Goal: Transaction & Acquisition: Purchase product/service

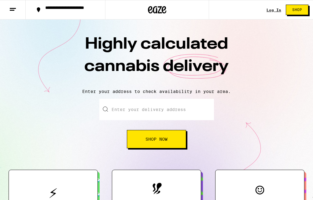
click at [277, 12] on link "Log In" at bounding box center [274, 10] width 15 height 4
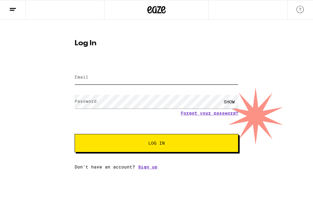
click at [184, 73] on input "Email" at bounding box center [157, 78] width 164 height 14
type input "[EMAIL_ADDRESS][DOMAIN_NAME]"
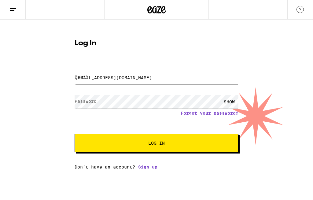
click at [157, 144] on button "Log In" at bounding box center [157, 143] width 164 height 18
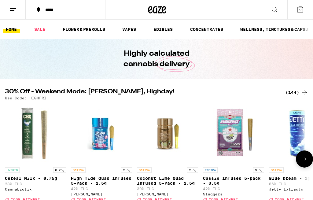
click at [283, 114] on img "Open page for Blue Dream - 1g from Jetty Extracts" at bounding box center [299, 133] width 61 height 61
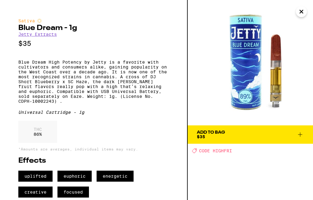
scroll to position [4, 0]
click at [309, 12] on img at bounding box center [250, 62] width 125 height 125
click at [303, 13] on icon "Close" at bounding box center [301, 11] width 7 height 9
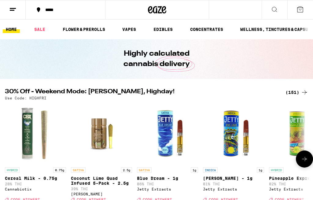
click at [35, 32] on link "SALE" at bounding box center [39, 29] width 17 height 7
click at [215, 10] on div "*****" at bounding box center [156, 10] width 313 height 20
click at [195, 26] on link "CONCENTRATES" at bounding box center [206, 29] width 39 height 7
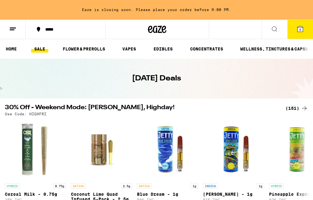
click at [301, 36] on button "5" at bounding box center [300, 29] width 26 height 19
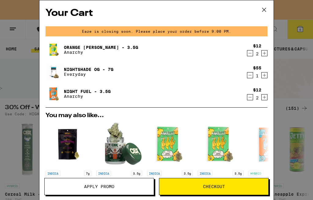
click at [251, 101] on icon "Decrement" at bounding box center [250, 97] width 6 height 7
click at [250, 101] on icon "Decrement" at bounding box center [250, 97] width 6 height 7
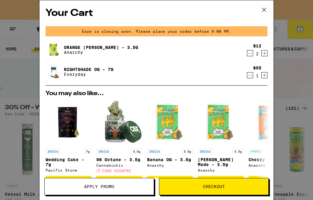
click at [266, 13] on icon at bounding box center [264, 9] width 9 height 9
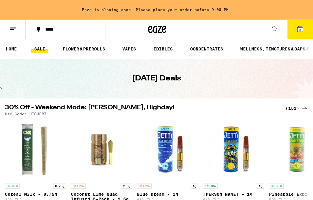
click at [99, 46] on link "FLOWER & PREROLLS" at bounding box center [84, 48] width 49 height 7
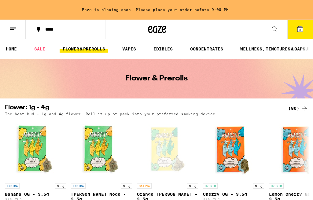
click at [303, 105] on icon at bounding box center [304, 108] width 7 height 7
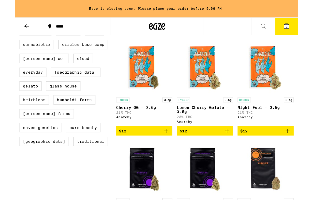
scroll to position [176, 0]
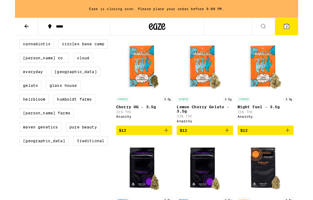
click at [303, 148] on icon "Add to bag" at bounding box center [301, 143] width 7 height 7
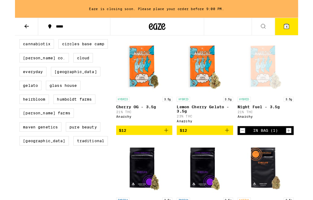
click at [304, 148] on icon "Increment" at bounding box center [303, 144] width 6 height 7
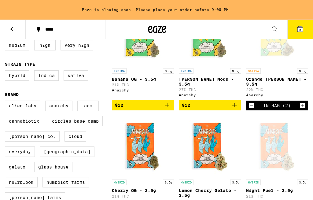
scroll to position [104, 0]
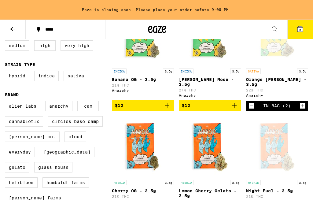
click at [305, 28] on button "5" at bounding box center [300, 29] width 26 height 19
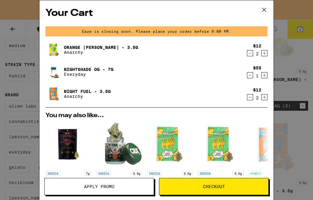
click at [281, 80] on div "Your Cart Eaze is closing soon. Please place your order before 9:00 PM. Orange …" at bounding box center [156, 100] width 313 height 200
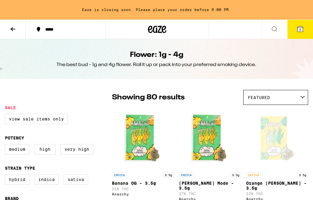
click at [302, 31] on icon at bounding box center [301, 29] width 6 height 6
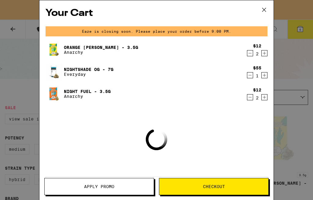
click at [248, 101] on icon "Decrement" at bounding box center [250, 97] width 6 height 7
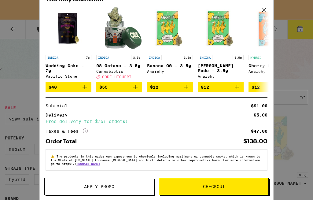
click at [113, 195] on button "Apply Promo" at bounding box center [99, 186] width 110 height 17
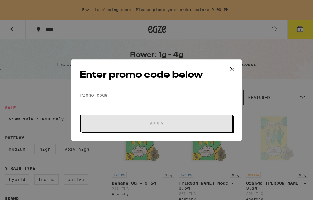
click at [173, 99] on input "Promo Code" at bounding box center [157, 95] width 154 height 9
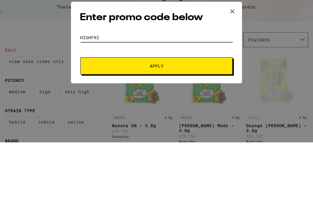
type input "Highfri"
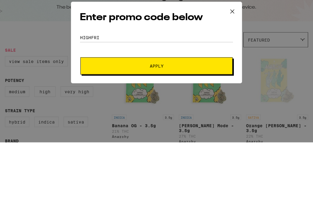
click at [191, 115] on button "Apply" at bounding box center [156, 123] width 152 height 17
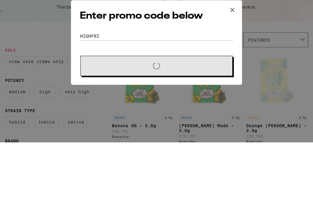
scroll to position [58, 0]
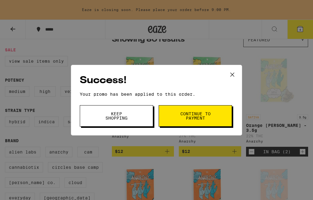
click at [200, 116] on span "Continue to payment" at bounding box center [195, 116] width 31 height 9
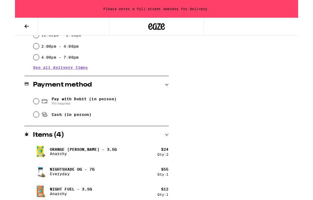
scroll to position [225, 0]
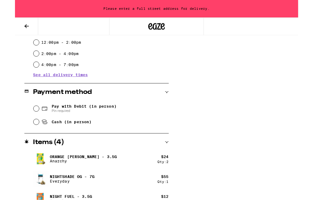
click at [112, 118] on span "Pay with Debit (in person)" at bounding box center [77, 117] width 72 height 5
click at [27, 118] on input "Pay with Debit (in person) Pin required" at bounding box center [23, 120] width 6 height 6
radio input "true"
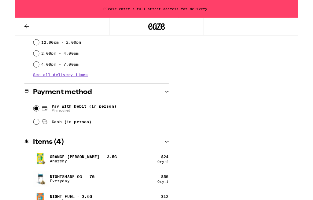
click at [169, 100] on icon at bounding box center [168, 102] width 4 height 4
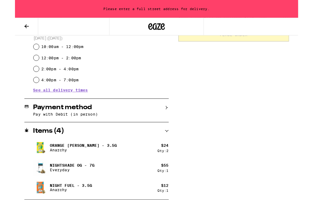
scroll to position [197, 0]
click at [170, 121] on div "Payment method" at bounding box center [90, 118] width 160 height 7
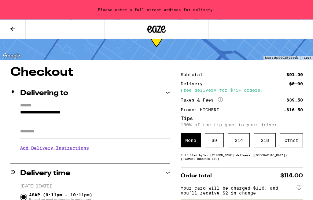
scroll to position [18, 0]
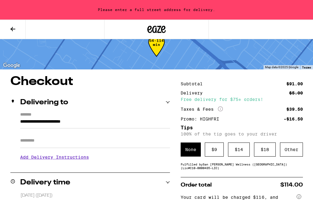
click at [86, 118] on input "**********" at bounding box center [95, 123] width 150 height 10
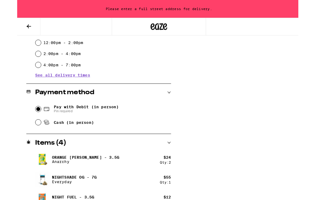
scroll to position [195, 0]
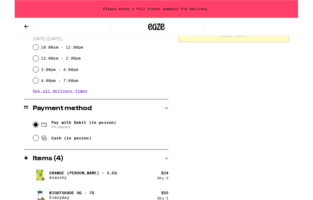
click at [293, 130] on div "Subtotal $91.00 Delivery $5.00 Free delivery for $75+ orders! Taxes & Fees More…" at bounding box center [241, 74] width 122 height 353
click at [311, 178] on div "**********" at bounding box center [156, 74] width 313 height 353
click at [102, 137] on span "Pay with Debit (in person)" at bounding box center [76, 134] width 72 height 5
click at [26, 138] on input "Pay with Debit (in person) Pin required" at bounding box center [23, 137] width 6 height 6
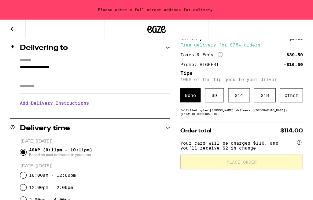
scroll to position [72, 0]
click at [146, 64] on input "**********" at bounding box center [95, 69] width 150 height 10
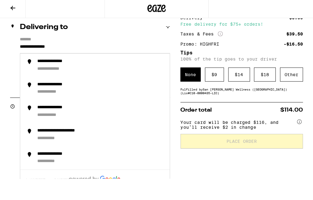
type input "**********"
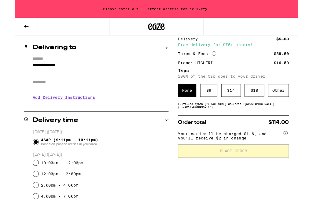
scroll to position [68, 0]
click at [139, 85] on input "Apt/Suite" at bounding box center [95, 90] width 150 height 15
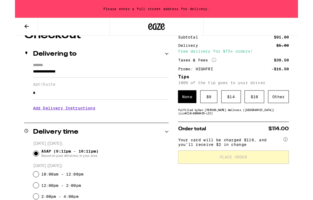
scroll to position [61, 0]
type input "*"
click at [223, 105] on div "$ 9" at bounding box center [214, 107] width 19 height 14
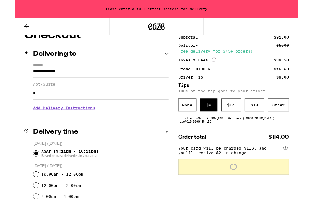
click at [217, 111] on div "$ 9" at bounding box center [214, 116] width 19 height 14
click at [223, 122] on div "$ 9" at bounding box center [214, 116] width 19 height 14
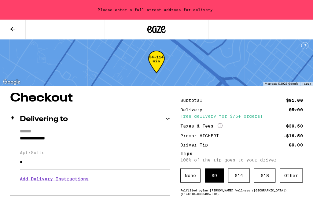
scroll to position [0, 0]
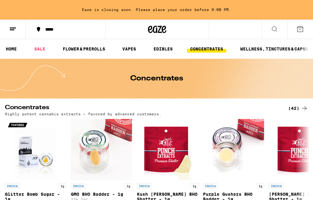
click at [46, 52] on link "SALE" at bounding box center [39, 48] width 17 height 7
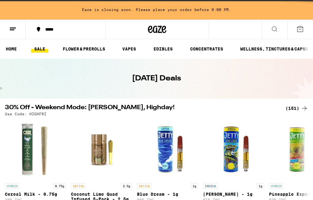
click at [39, 53] on link "SALE" at bounding box center [39, 48] width 17 height 7
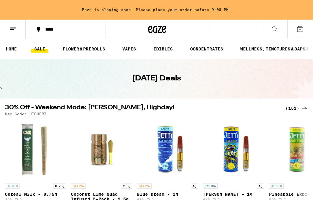
click at [94, 51] on link "FLOWER & PREROLLS" at bounding box center [84, 48] width 49 height 7
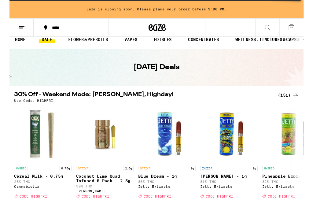
scroll to position [14, 0]
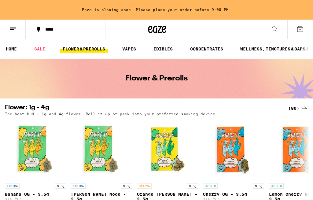
click at [93, 52] on link "FLOWER & PREROLLS" at bounding box center [84, 48] width 49 height 7
click at [301, 111] on div "(80)" at bounding box center [298, 108] width 20 height 7
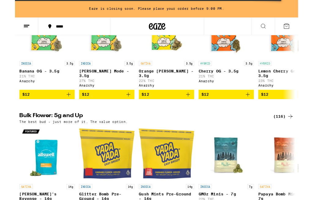
scroll to position [106, 0]
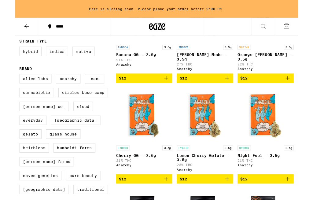
scroll to position [123, 0]
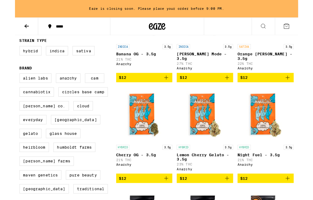
click at [303, 82] on icon "Add to bag" at bounding box center [301, 85] width 7 height 7
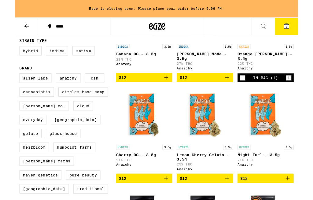
scroll to position [124, 0]
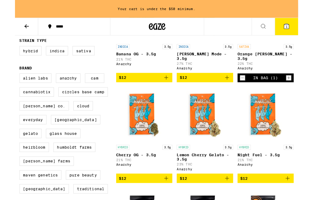
click at [307, 81] on div "In Bag (1)" at bounding box center [277, 86] width 62 height 10
click at [305, 83] on icon "Increment" at bounding box center [303, 85] width 6 height 7
click at [306, 200] on button "$12" at bounding box center [277, 197] width 62 height 10
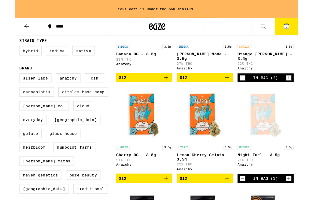
click at [302, 200] on icon "Increment" at bounding box center [303, 197] width 6 height 7
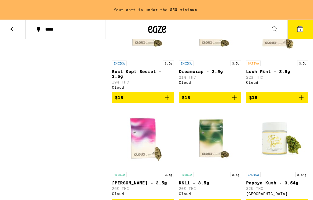
scroll to position [551, 0]
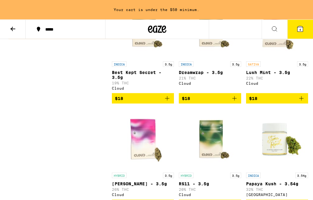
click at [306, 29] on button "4" at bounding box center [300, 29] width 26 height 19
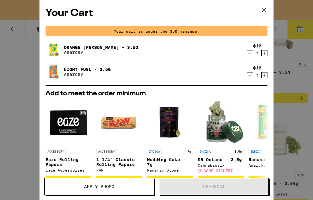
click at [267, 79] on icon "Increment" at bounding box center [265, 75] width 6 height 7
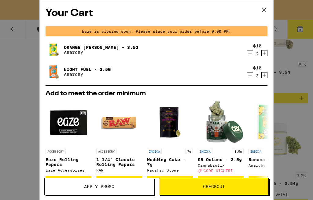
scroll to position [0, 0]
click at [265, 13] on icon at bounding box center [264, 9] width 9 height 9
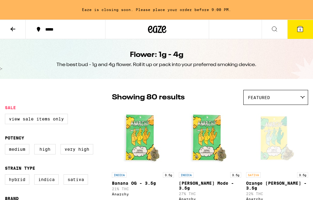
click at [13, 30] on icon at bounding box center [12, 28] width 7 height 7
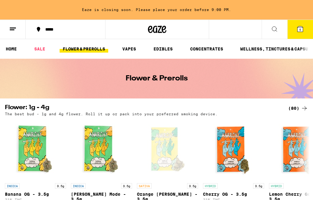
click at [41, 49] on link "SALE" at bounding box center [39, 48] width 17 height 7
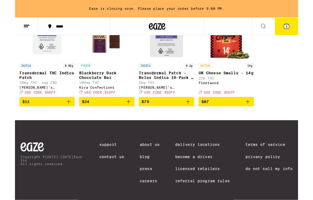
scroll to position [400, 0]
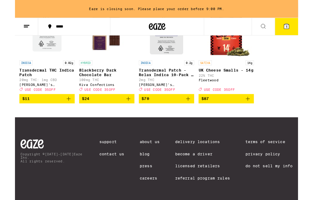
click at [309, 35] on button "5" at bounding box center [300, 29] width 26 height 19
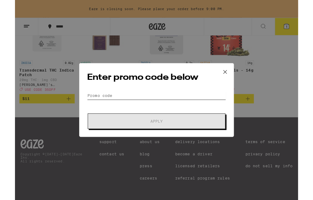
click at [182, 105] on input "Promo Code" at bounding box center [157, 105] width 154 height 9
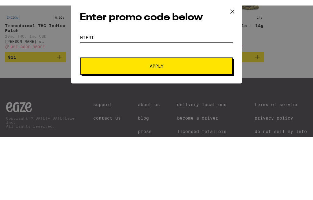
type input "Hifri"
click at [210, 116] on span "Apply" at bounding box center [157, 118] width 110 height 4
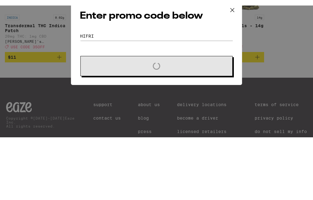
scroll to position [426, 0]
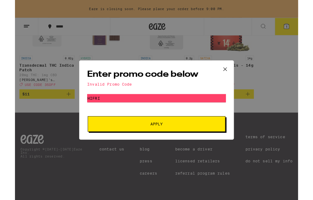
click at [235, 77] on icon at bounding box center [232, 76] width 9 height 9
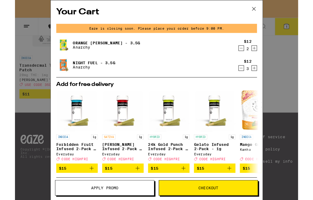
click at [270, 15] on button at bounding box center [264, 10] width 19 height 20
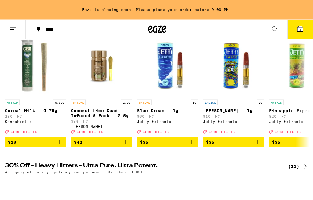
scroll to position [84, 0]
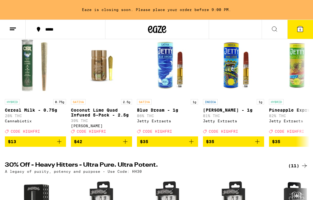
click at [14, 23] on button at bounding box center [13, 29] width 26 height 19
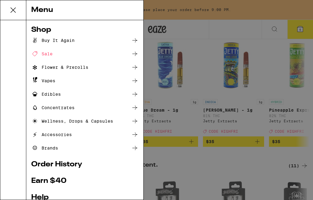
click at [104, 52] on div "Sale" at bounding box center [84, 53] width 107 height 7
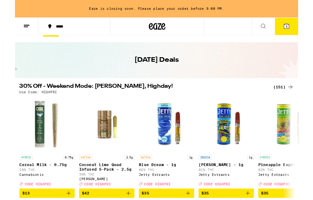
scroll to position [12, 0]
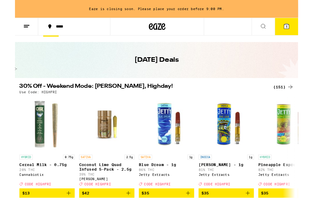
click at [299, 100] on div "(151)" at bounding box center [297, 95] width 23 height 7
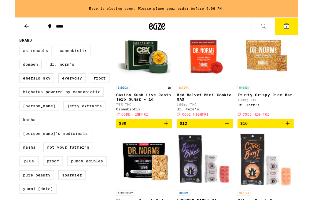
scroll to position [430, 0]
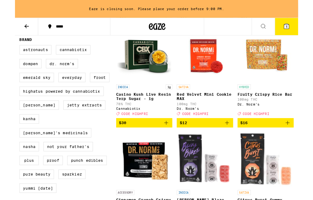
click at [289, 112] on p "100mg THC" at bounding box center [277, 110] width 62 height 4
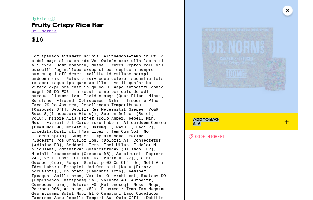
click at [299, 10] on icon "Close" at bounding box center [301, 11] width 7 height 9
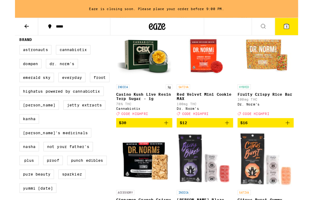
click at [299, 10] on div "Eaze is closing soon. Please place your order before 9:00 PM." at bounding box center [156, 10] width 313 height 20
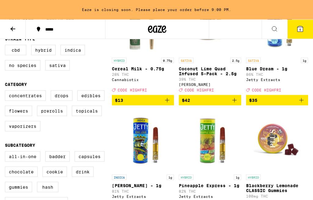
click at [295, 92] on div "Deal Created with Sketch. CODE HIGHFRI" at bounding box center [277, 90] width 62 height 4
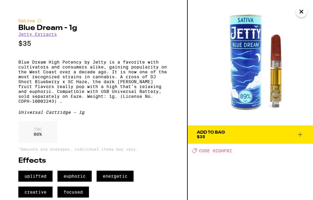
click at [310, 5] on img at bounding box center [250, 62] width 125 height 125
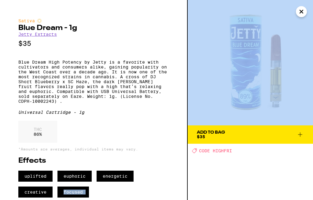
click at [305, 14] on icon "Close" at bounding box center [301, 11] width 7 height 9
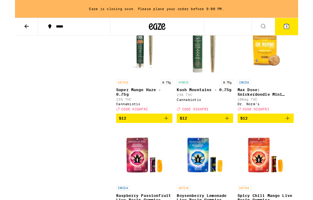
scroll to position [1374, 0]
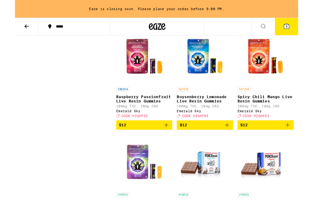
click at [290, 93] on img "Open page for Spicy Chili Mango Live Resin Gummies from Emerald Sky" at bounding box center [277, 62] width 61 height 61
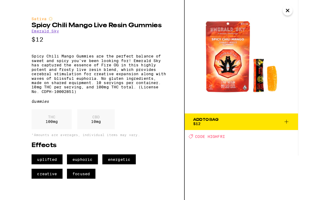
scroll to position [1594, 0]
click at [301, 18] on img at bounding box center [250, 62] width 125 height 125
click at [303, 15] on icon "Close" at bounding box center [301, 11] width 7 height 9
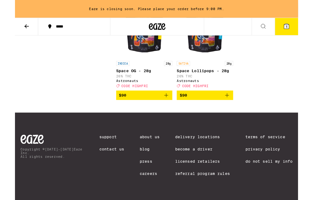
scroll to position [6164, 0]
click at [308, 135] on div "Copyright © 2024-2025 Eaze Inc. All rights reserved. Support Contact Us About U…" at bounding box center [156, 172] width 313 height 97
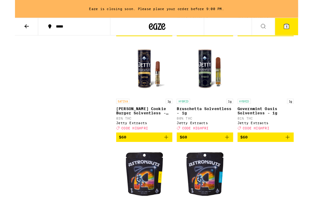
scroll to position [5781, 0]
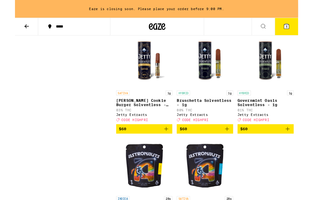
click at [305, 30] on button "6" at bounding box center [300, 29] width 26 height 19
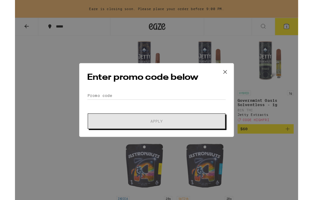
click at [237, 80] on button at bounding box center [232, 80] width 19 height 20
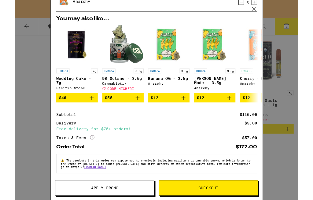
scroll to position [101, 0]
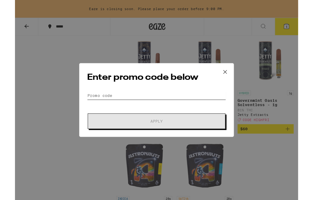
click at [176, 104] on input "Promo Code" at bounding box center [157, 105] width 154 height 9
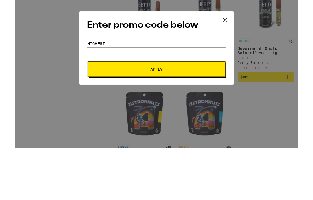
type input "Highfri"
click at [212, 125] on button "Apply" at bounding box center [156, 133] width 152 height 17
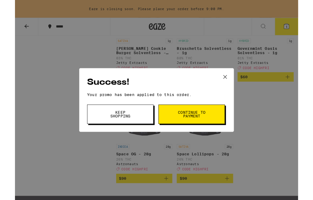
click at [211, 129] on button "Continue to payment" at bounding box center [195, 126] width 73 height 21
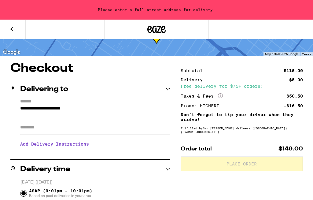
scroll to position [31, 0]
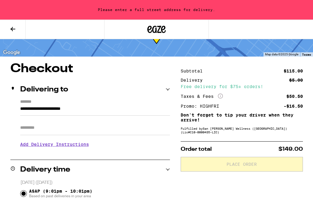
click at [20, 31] on button at bounding box center [13, 29] width 26 height 19
click at [13, 28] on icon at bounding box center [12, 29] width 5 height 4
click at [17, 34] on button at bounding box center [13, 29] width 26 height 19
click at [24, 24] on button at bounding box center [13, 29] width 26 height 19
click at [20, 27] on button at bounding box center [13, 29] width 26 height 19
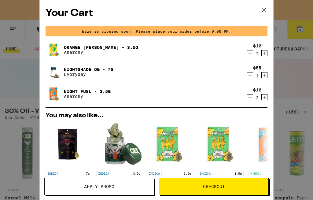
click at [251, 135] on img "Open page for Cherry OG - 3.5g from Anarchy" at bounding box center [272, 145] width 46 height 46
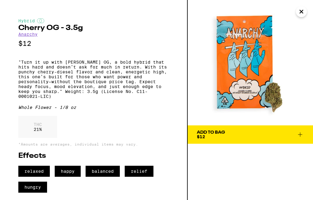
click at [310, 41] on img at bounding box center [250, 62] width 125 height 125
click at [303, 44] on img at bounding box center [250, 62] width 125 height 125
click at [302, 44] on img at bounding box center [250, 62] width 125 height 125
click at [302, 43] on img at bounding box center [250, 62] width 125 height 125
click at [306, 44] on img at bounding box center [250, 62] width 125 height 125
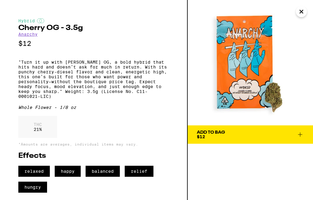
click at [303, 45] on img at bounding box center [250, 62] width 125 height 125
click at [301, 49] on img at bounding box center [250, 62] width 125 height 125
click at [306, 44] on img at bounding box center [250, 62] width 125 height 125
click at [302, 47] on img at bounding box center [250, 62] width 125 height 125
click at [299, 48] on img at bounding box center [250, 62] width 125 height 125
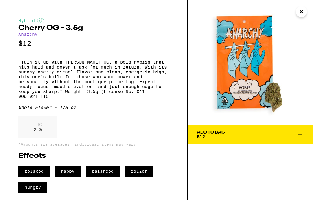
click at [304, 48] on img at bounding box center [250, 62] width 125 height 125
click at [305, 45] on img at bounding box center [250, 62] width 125 height 125
click at [302, 60] on img at bounding box center [250, 62] width 125 height 125
click at [305, 42] on img at bounding box center [250, 62] width 125 height 125
click at [303, 43] on img at bounding box center [250, 62] width 125 height 125
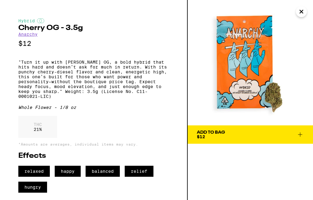
click at [302, 44] on img at bounding box center [250, 62] width 125 height 125
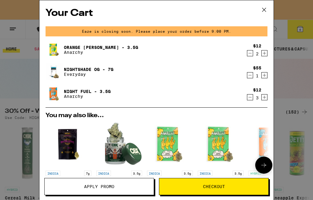
click at [249, 137] on img "Open page for Cherry OG - 3.5g from Anarchy" at bounding box center [272, 145] width 46 height 46
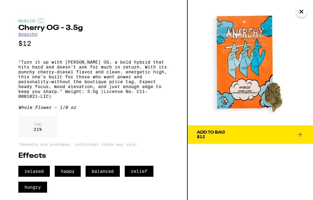
click at [304, 48] on img at bounding box center [250, 62] width 125 height 125
click at [303, 48] on img at bounding box center [250, 62] width 125 height 125
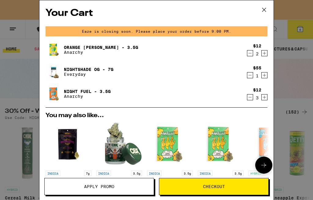
click at [256, 126] on img "Open page for Cherry OG - 3.5g from Anarchy" at bounding box center [272, 145] width 46 height 46
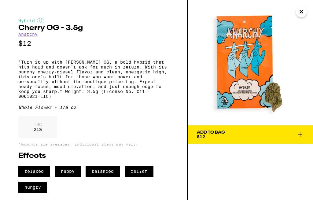
click at [303, 41] on img at bounding box center [250, 62] width 125 height 125
click at [302, 44] on img at bounding box center [250, 62] width 125 height 125
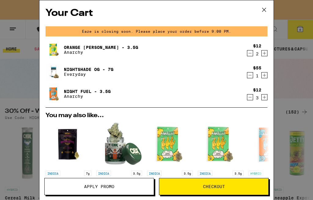
click at [100, 119] on div "You may also like... INDICA 7g Wedding Cake - 7g Pacific Stone $40 INDICA 3.5g …" at bounding box center [157, 161] width 232 height 96
click at [97, 121] on div "You may also like... INDICA 7g Wedding Cake - 7g Pacific Stone $40 INDICA 3.5g …" at bounding box center [157, 161] width 232 height 96
click at [251, 125] on img "Open page for Cherry OG - 3.5g from Anarchy" at bounding box center [272, 145] width 46 height 46
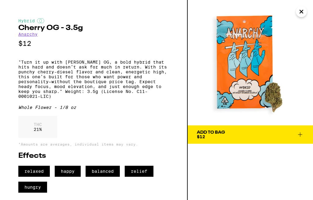
click at [303, 45] on img at bounding box center [250, 62] width 125 height 125
click at [304, 42] on img at bounding box center [250, 62] width 125 height 125
click at [305, 50] on img at bounding box center [250, 62] width 125 height 125
click at [303, 45] on img at bounding box center [250, 62] width 125 height 125
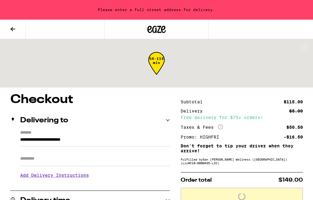
scroll to position [7, 0]
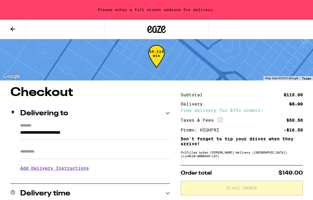
click at [19, 31] on button at bounding box center [13, 29] width 26 height 19
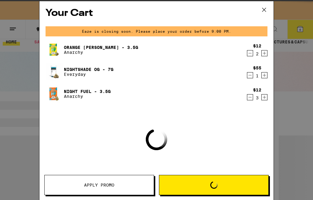
click at [13, 37] on div "Your Cart Eaze is closing soon. Please place your order before 9:00 PM. Orange …" at bounding box center [156, 100] width 313 height 200
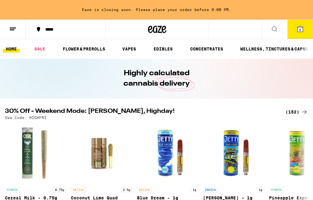
click at [95, 50] on link "FLOWER & PREROLLS" at bounding box center [84, 48] width 49 height 7
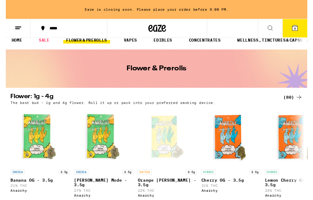
scroll to position [15, 0]
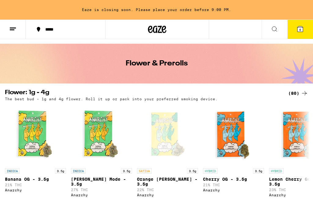
click at [301, 96] on icon at bounding box center [304, 93] width 7 height 7
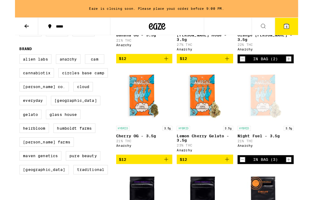
click at [254, 180] on icon "Decrement" at bounding box center [252, 176] width 6 height 7
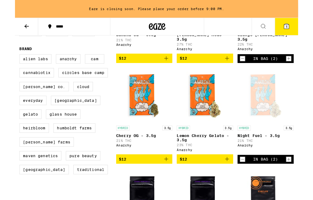
click at [303, 35] on button "5" at bounding box center [300, 29] width 26 height 19
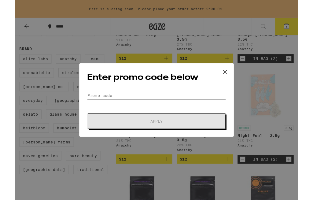
click at [156, 107] on input "Promo Code" at bounding box center [157, 105] width 154 height 9
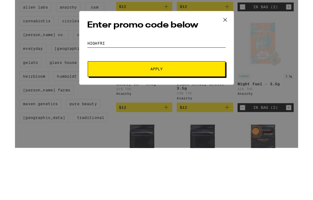
type input "Highfri"
click at [196, 125] on button "Apply" at bounding box center [156, 133] width 152 height 17
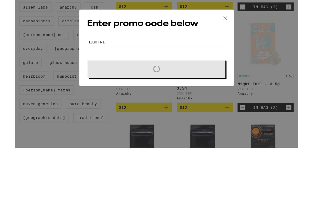
scroll to position [202, 0]
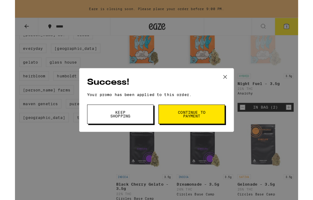
click at [206, 129] on span "Continue to payment" at bounding box center [195, 126] width 31 height 9
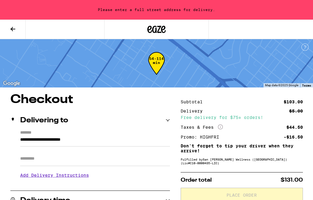
click at [18, 35] on button at bounding box center [13, 29] width 26 height 19
click at [17, 26] on button at bounding box center [13, 29] width 26 height 19
